Goal: Check status

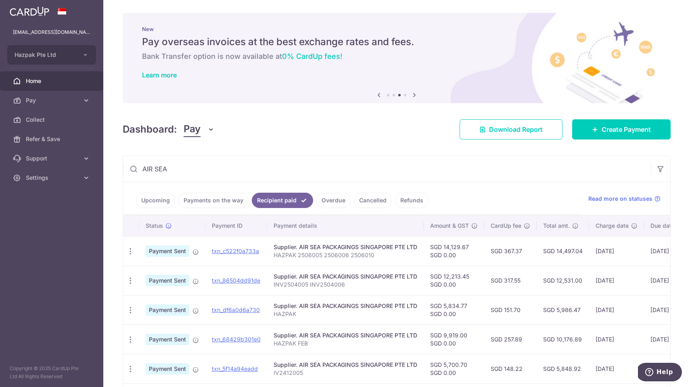
scroll to position [155, 0]
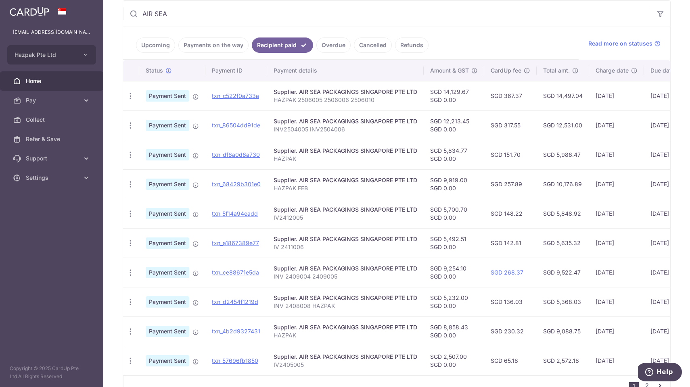
click at [111, 73] on div "× Pause Schedule Pause all future payments in this series Pause just this one p…" at bounding box center [396, 193] width 587 height 387
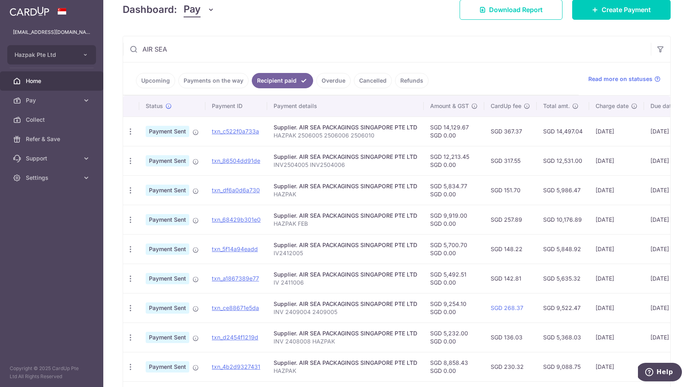
scroll to position [119, 0]
click at [221, 83] on link "Payments on the way" at bounding box center [213, 80] width 70 height 15
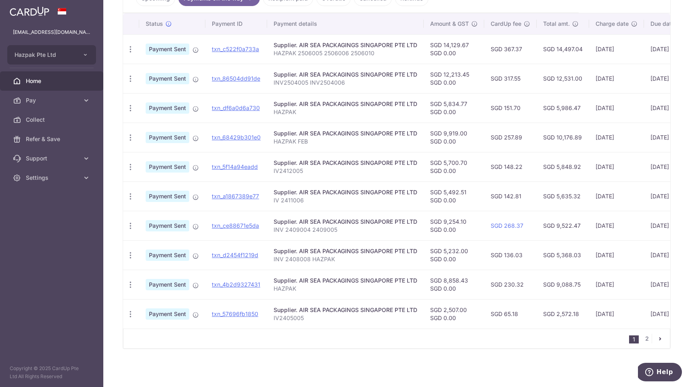
scroll to position [202, 0]
click at [645, 338] on link "2" at bounding box center [647, 339] width 10 height 10
